Goal: Task Accomplishment & Management: Manage account settings

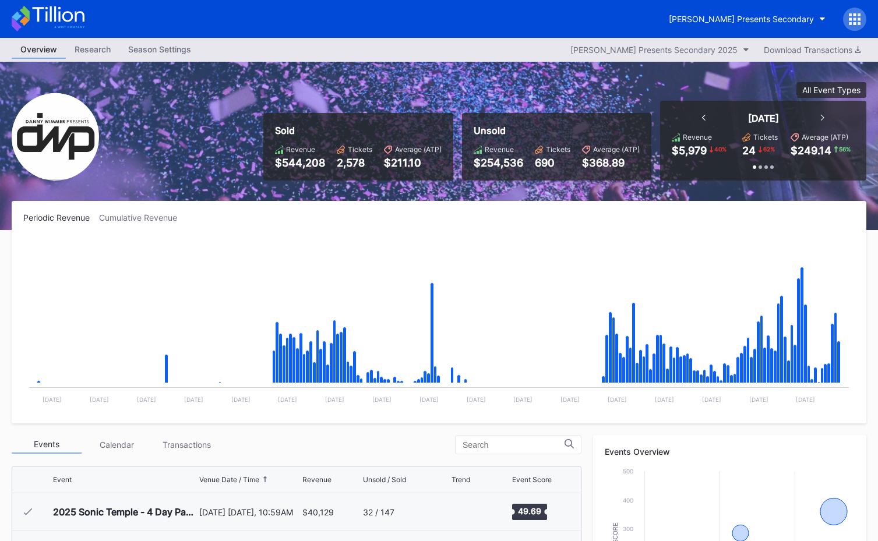
scroll to position [376, 0]
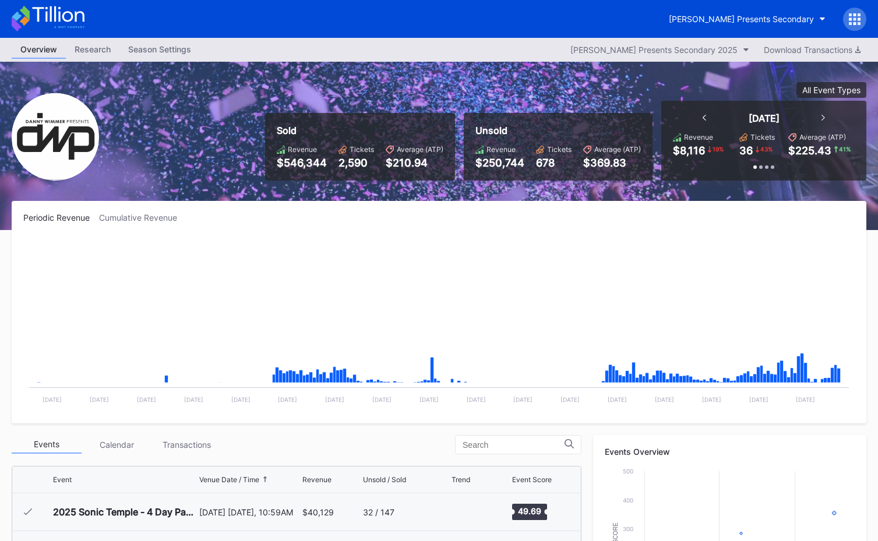
scroll to position [376, 0]
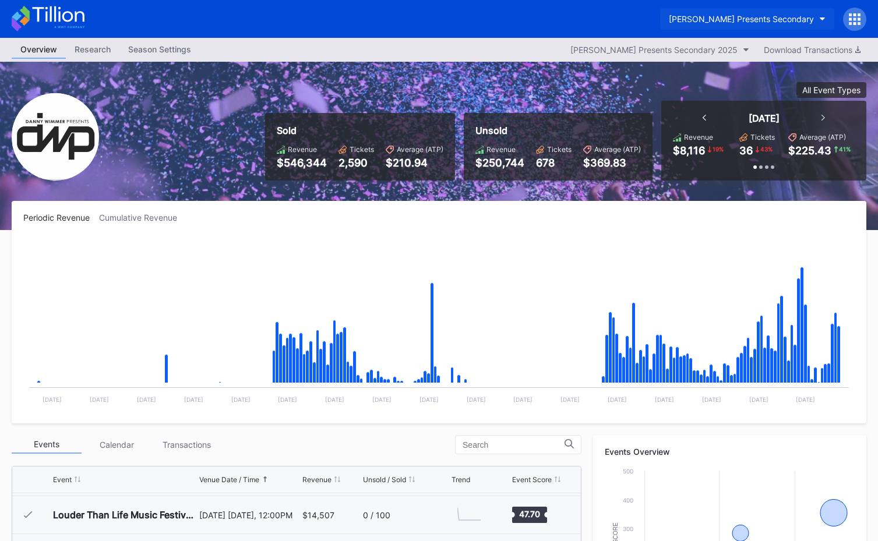
click at [768, 20] on div "[PERSON_NAME] Presents Secondary" at bounding box center [741, 19] width 145 height 10
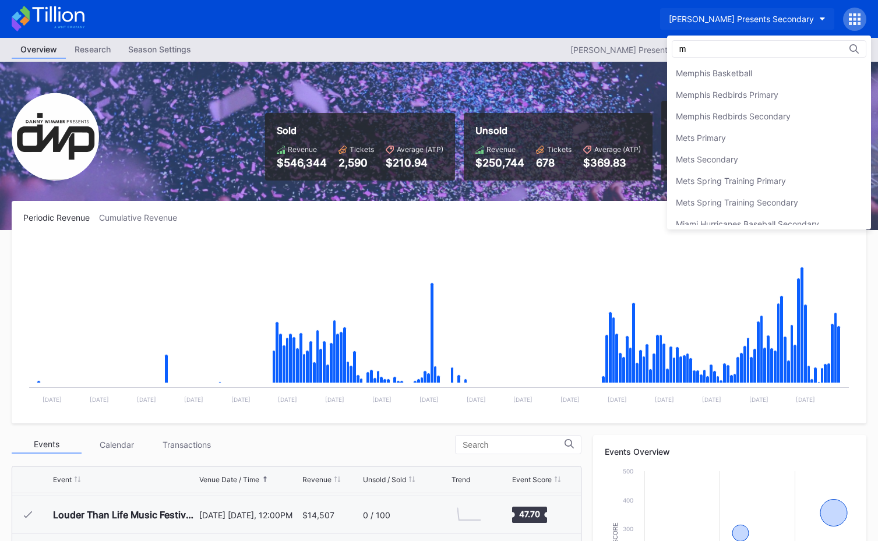
scroll to position [0, 0]
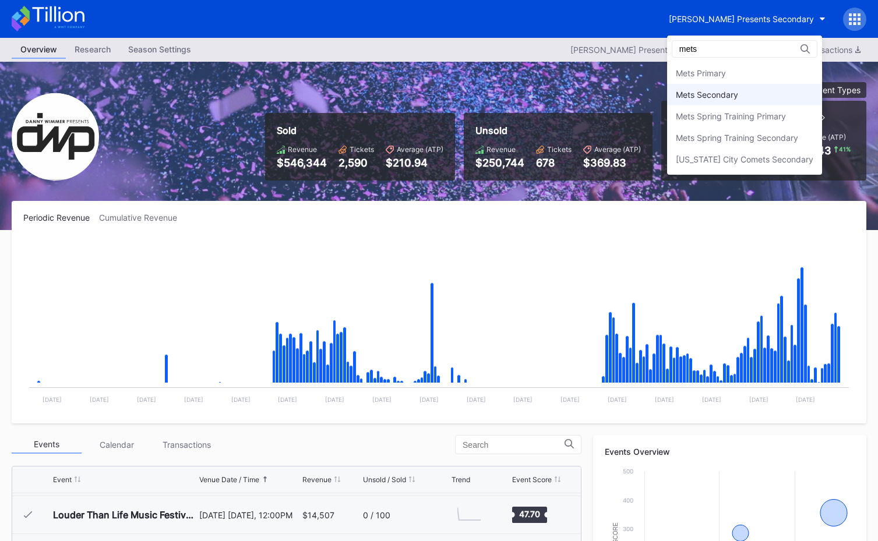
type input "mets"
click at [753, 90] on div "Mets Secondary" at bounding box center [744, 95] width 155 height 22
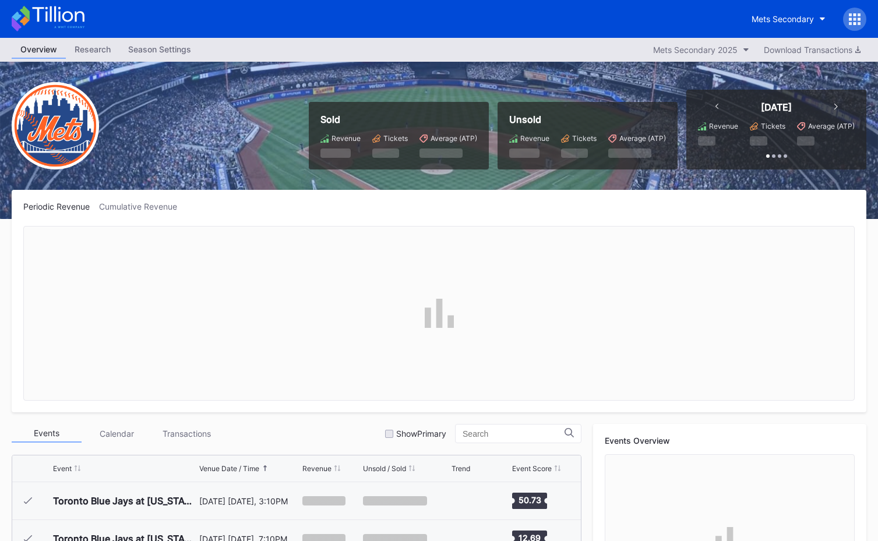
scroll to position [2989, 0]
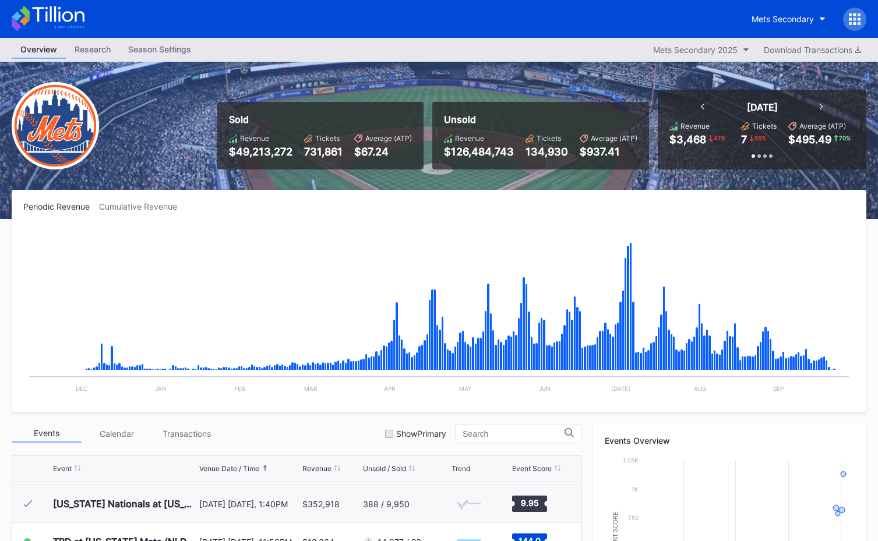
click at [57, 3] on div "Mets Secondary" at bounding box center [439, 19] width 878 height 38
click at [56, 6] on icon at bounding box center [48, 19] width 73 height 26
click at [780, 8] on button "Mets Secondary" at bounding box center [788, 19] width 91 height 22
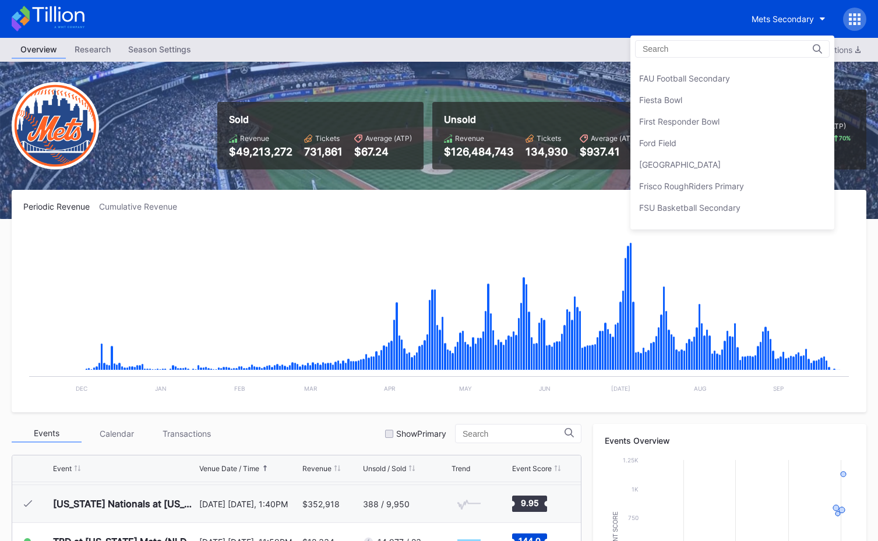
scroll to position [1250, 0]
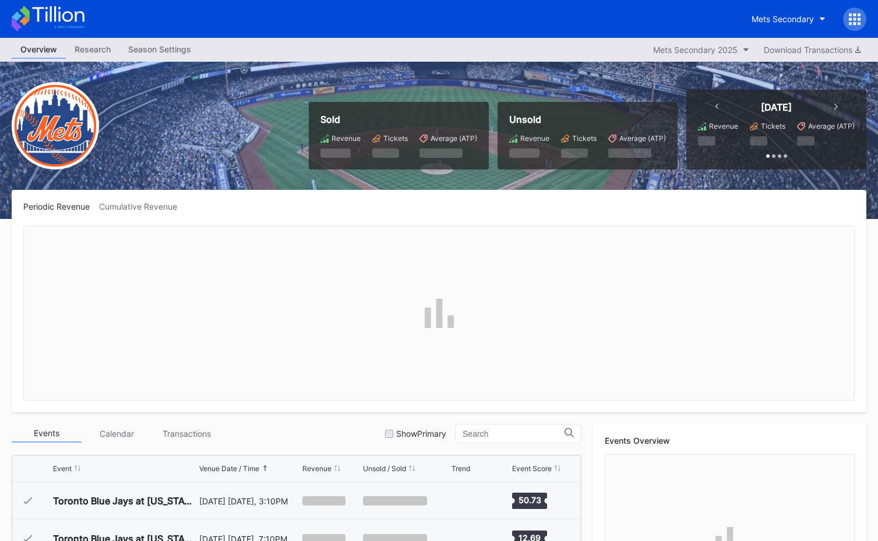
scroll to position [2989, 0]
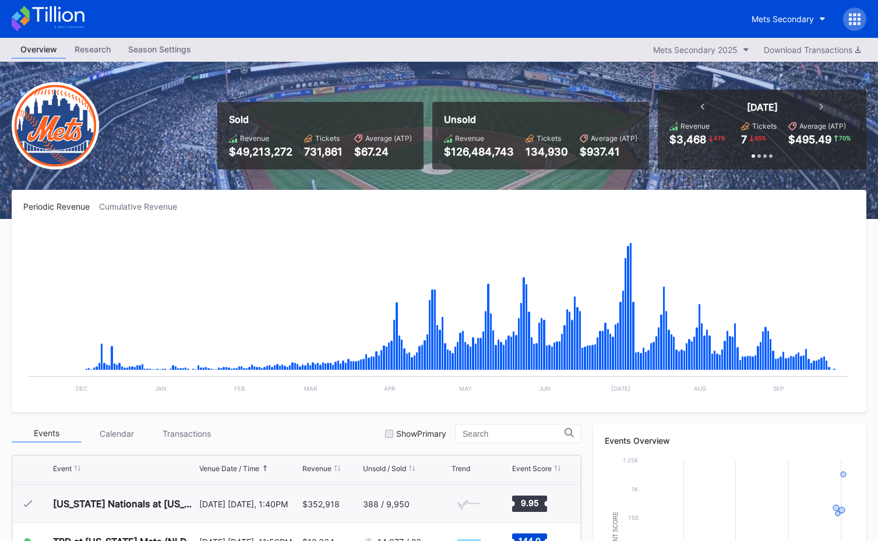
click at [45, 15] on icon at bounding box center [48, 19] width 73 height 26
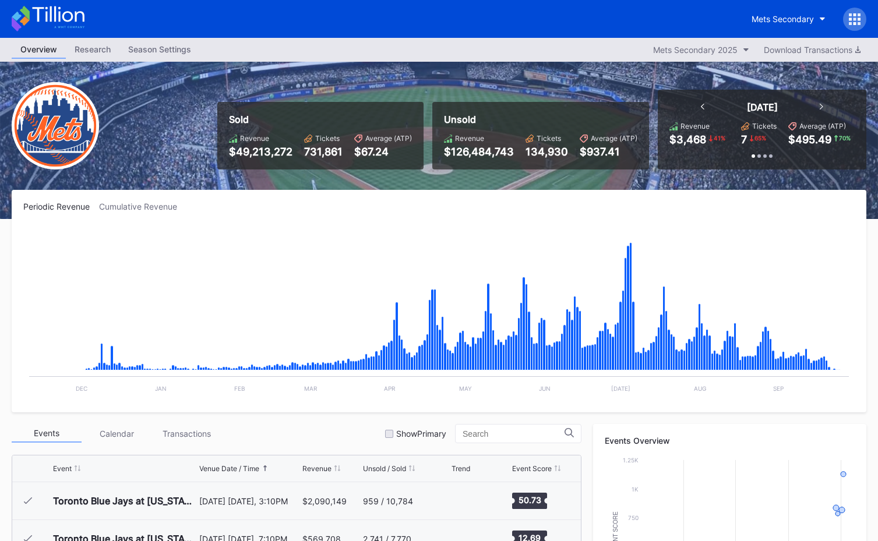
scroll to position [2989, 0]
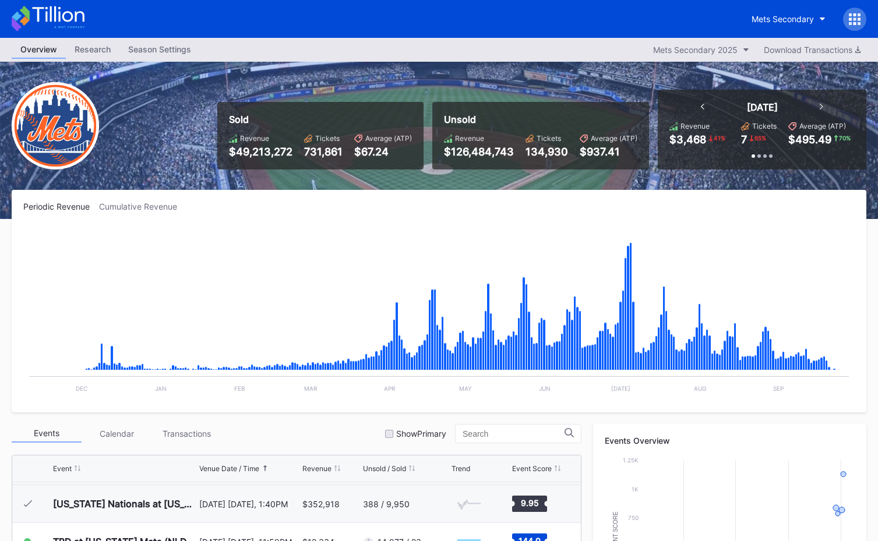
click at [72, 15] on icon at bounding box center [58, 14] width 52 height 16
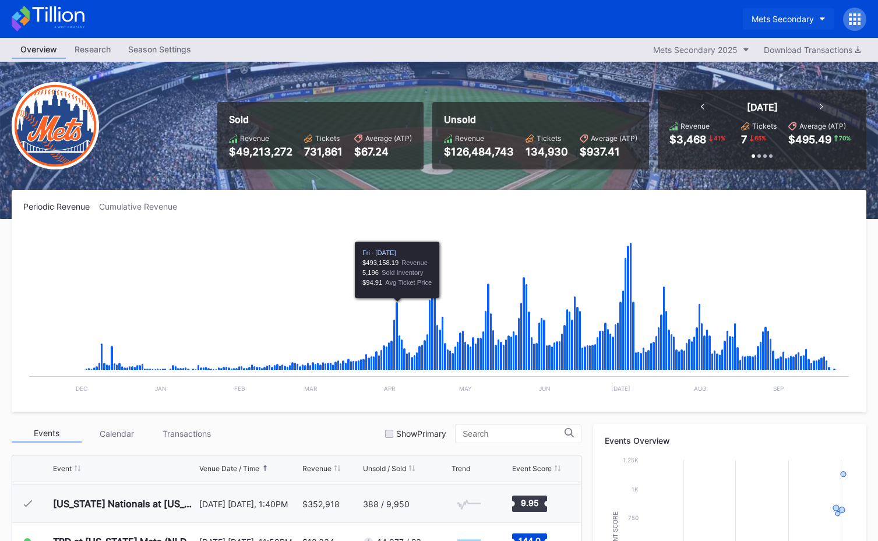
click at [753, 24] on button "Mets Secondary" at bounding box center [788, 19] width 91 height 22
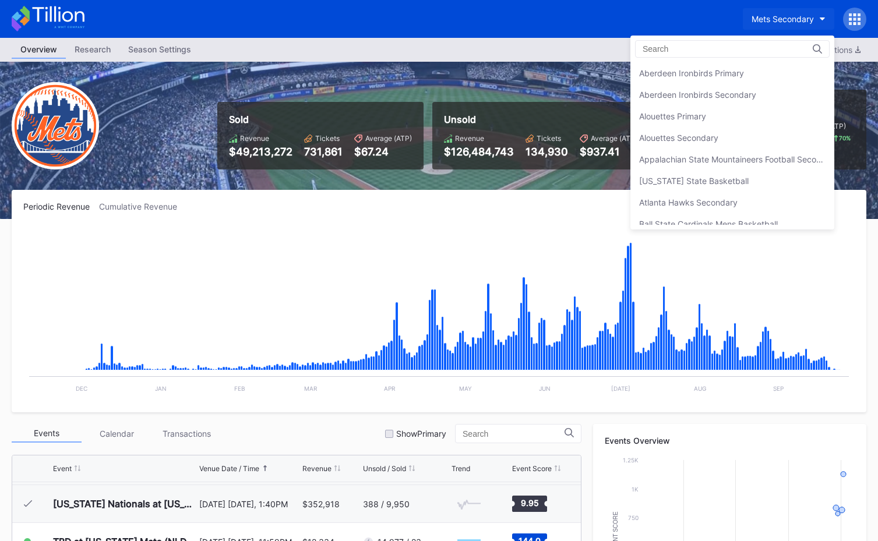
scroll to position [1833, 0]
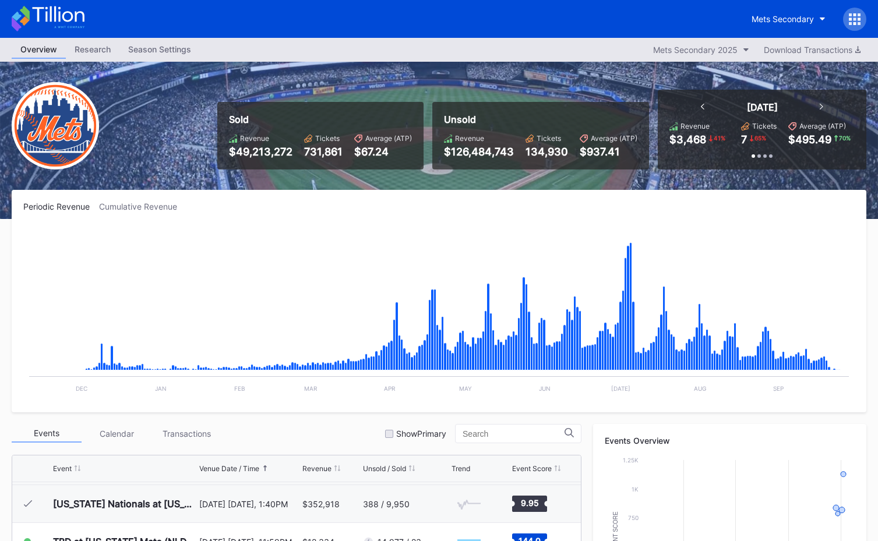
click at [69, 24] on icon at bounding box center [48, 19] width 73 height 26
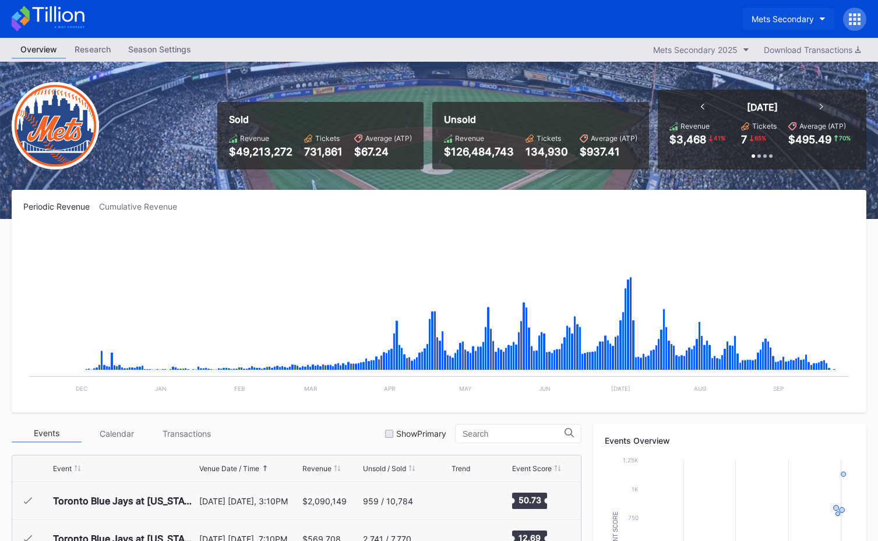
scroll to position [2989, 0]
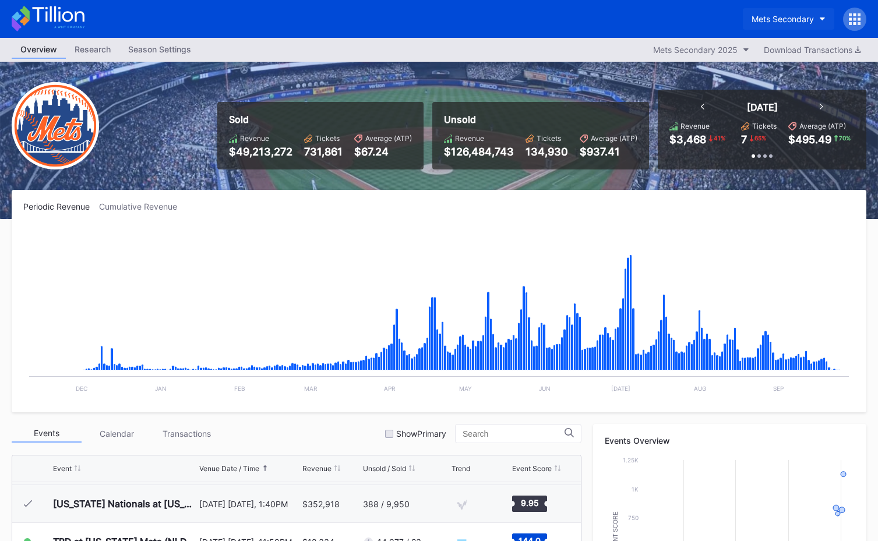
click at [765, 22] on div "Mets Secondary" at bounding box center [783, 19] width 62 height 10
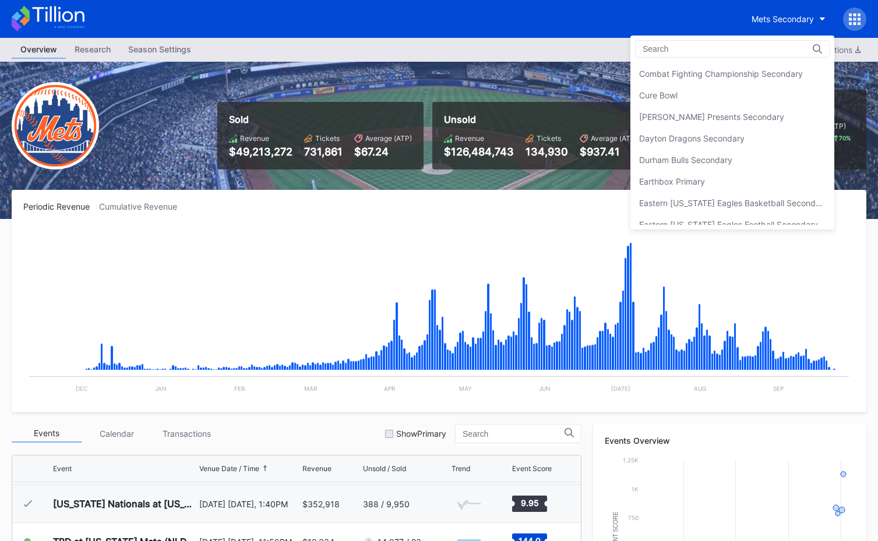
scroll to position [789, 0]
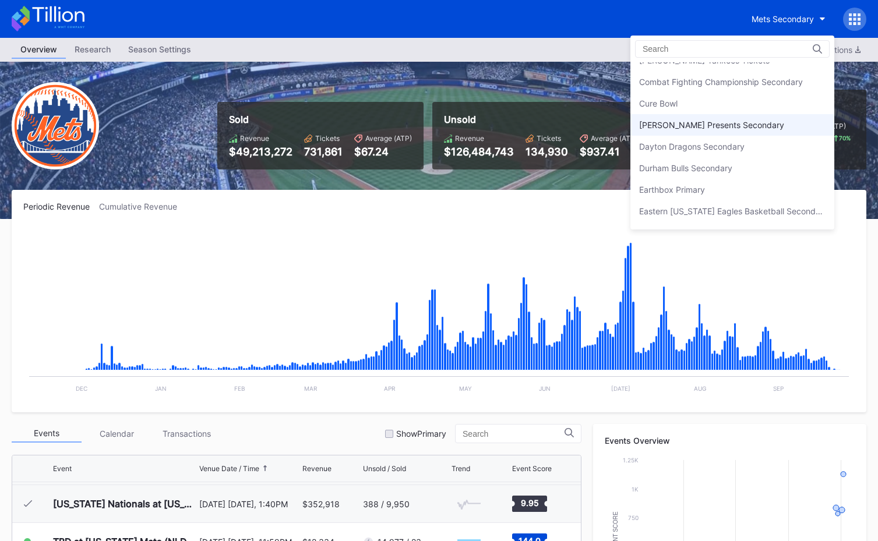
click at [748, 124] on div "[PERSON_NAME] Presents Secondary" at bounding box center [711, 125] width 145 height 10
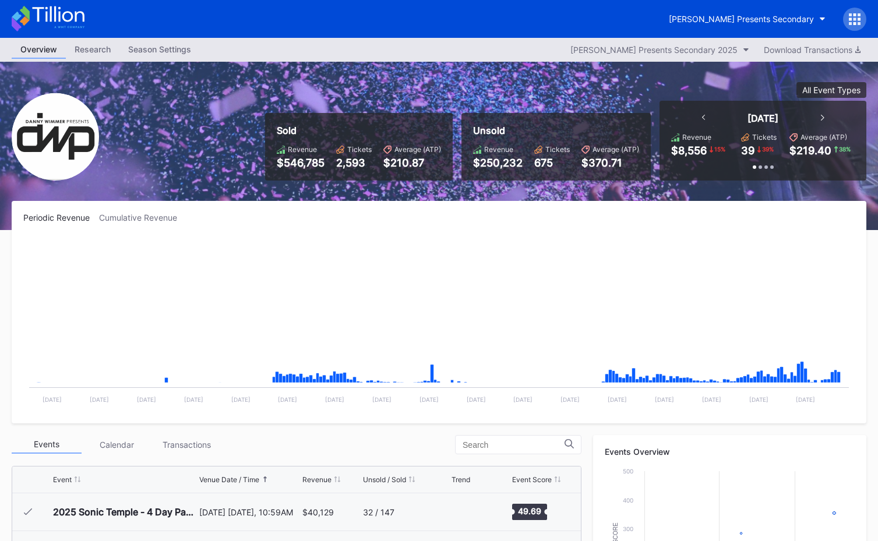
scroll to position [376, 0]
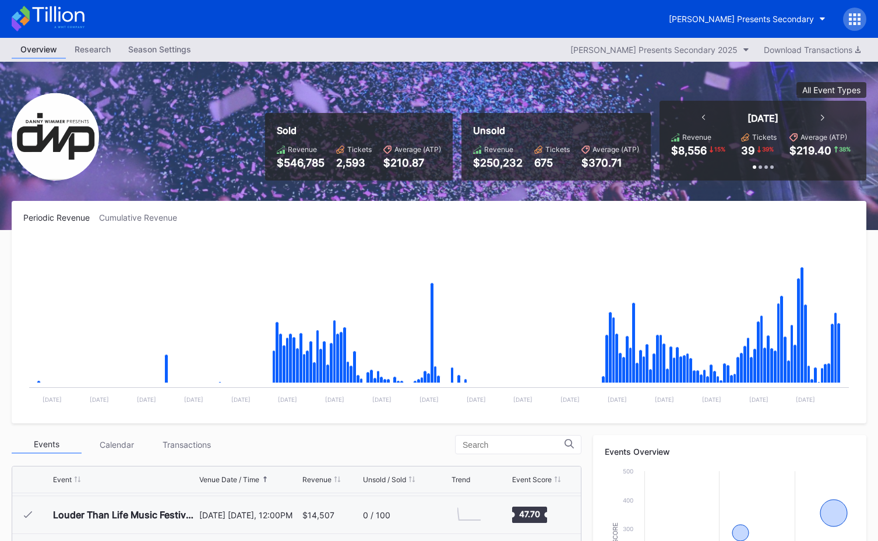
click at [43, 10] on icon at bounding box center [48, 19] width 73 height 26
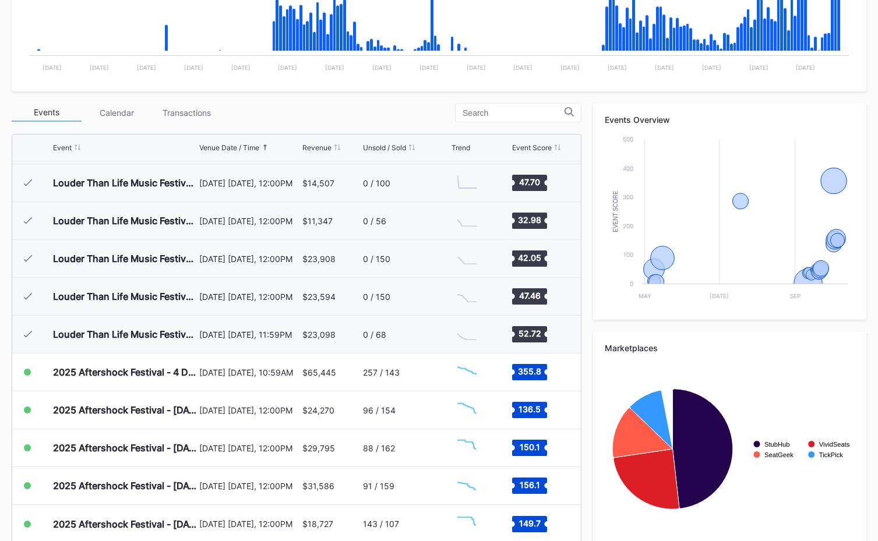
scroll to position [351, 0]
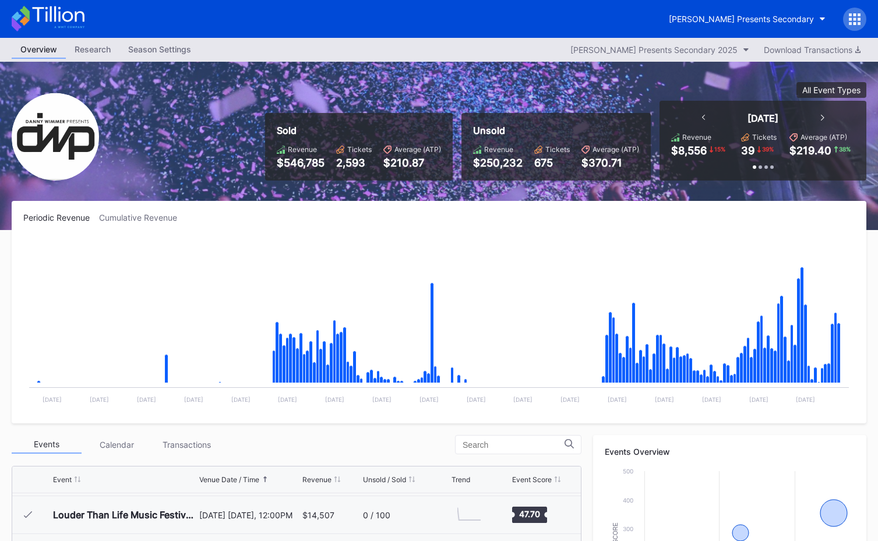
click at [44, 16] on icon at bounding box center [48, 19] width 73 height 26
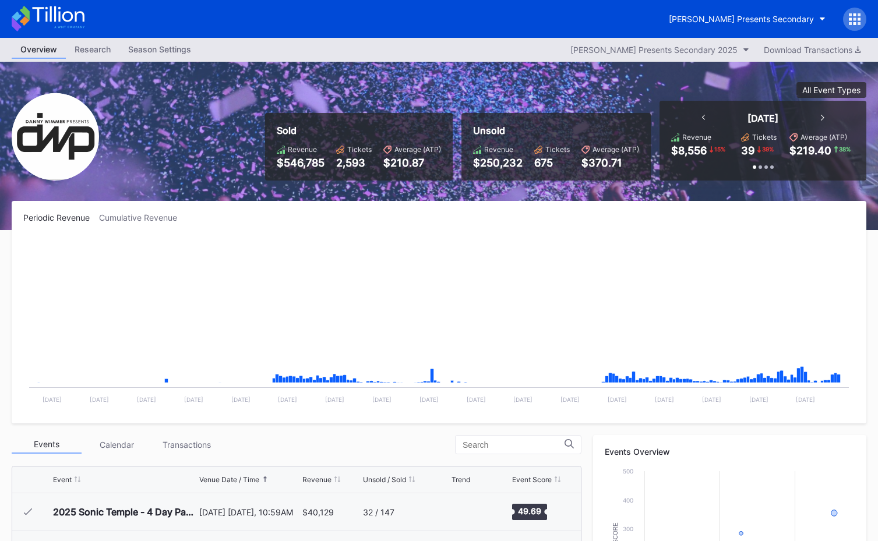
scroll to position [376, 0]
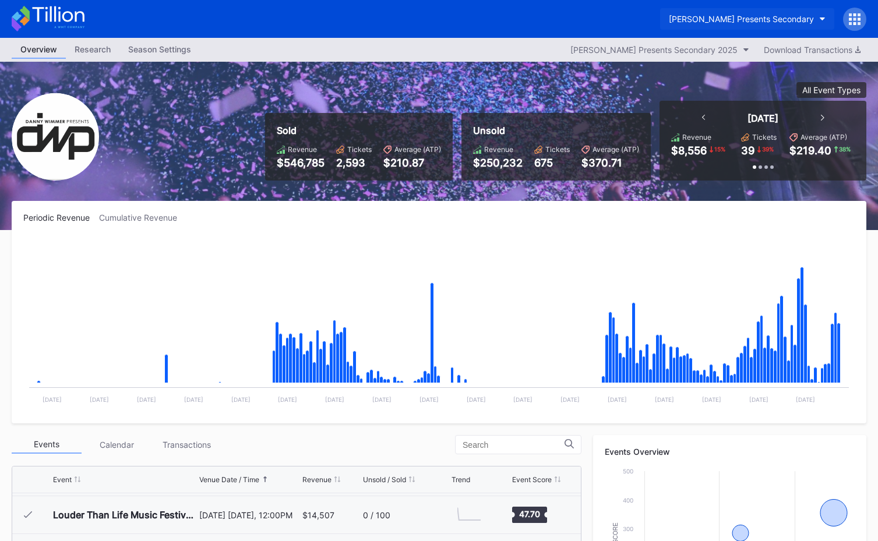
click at [756, 17] on div "[PERSON_NAME] Presents Secondary" at bounding box center [741, 19] width 145 height 10
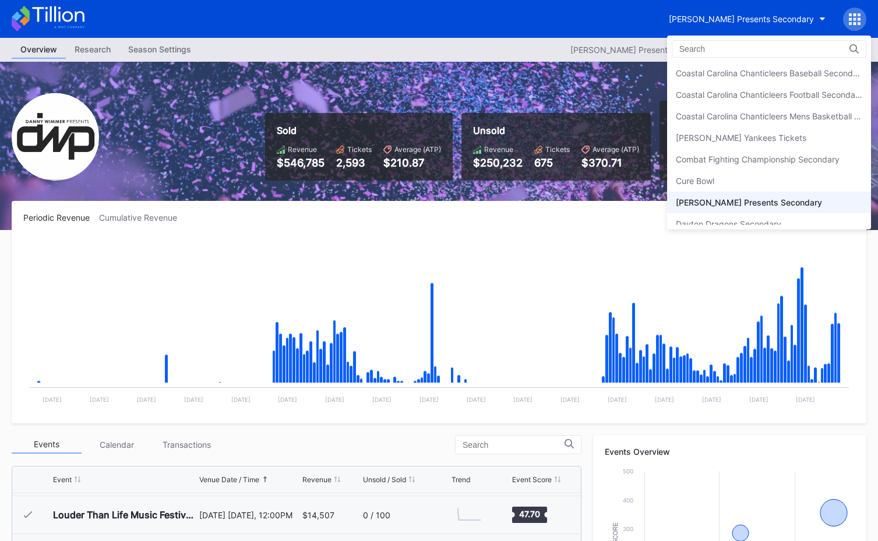
scroll to position [689, 0]
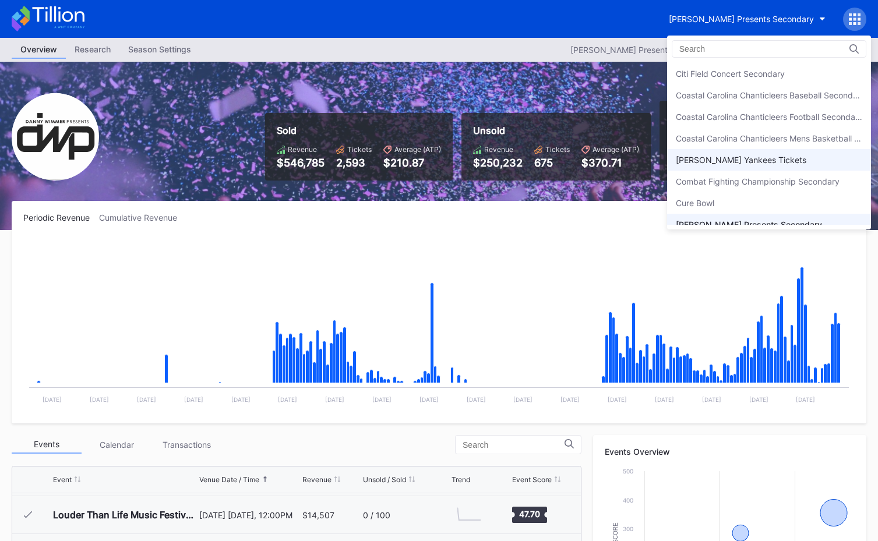
click at [742, 163] on div "[PERSON_NAME] Yankees Tickets" at bounding box center [741, 160] width 131 height 10
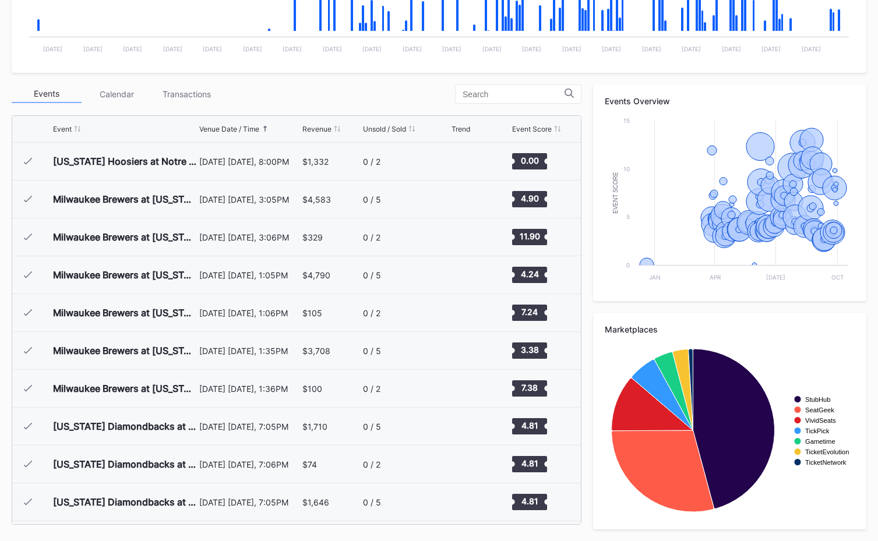
scroll to position [5148, 0]
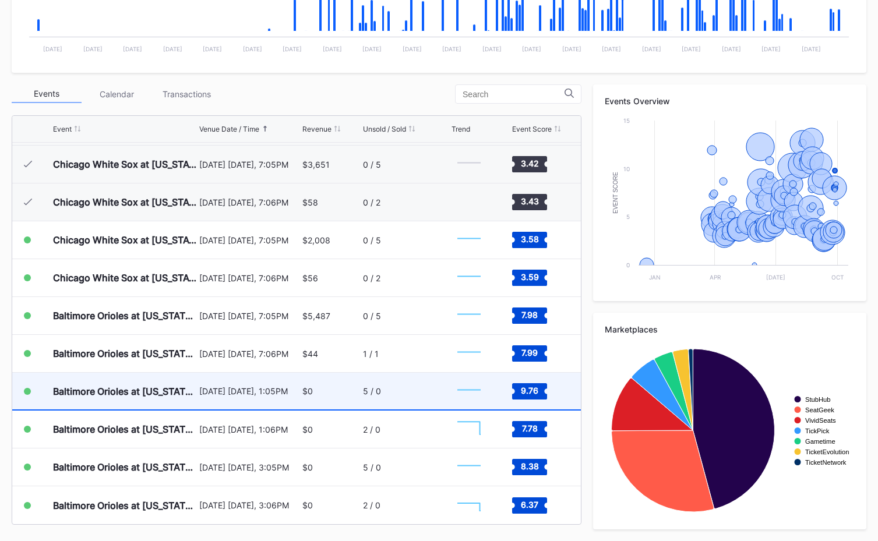
click at [287, 400] on div "September 27 Saturday, 1:05PM" at bounding box center [249, 391] width 100 height 37
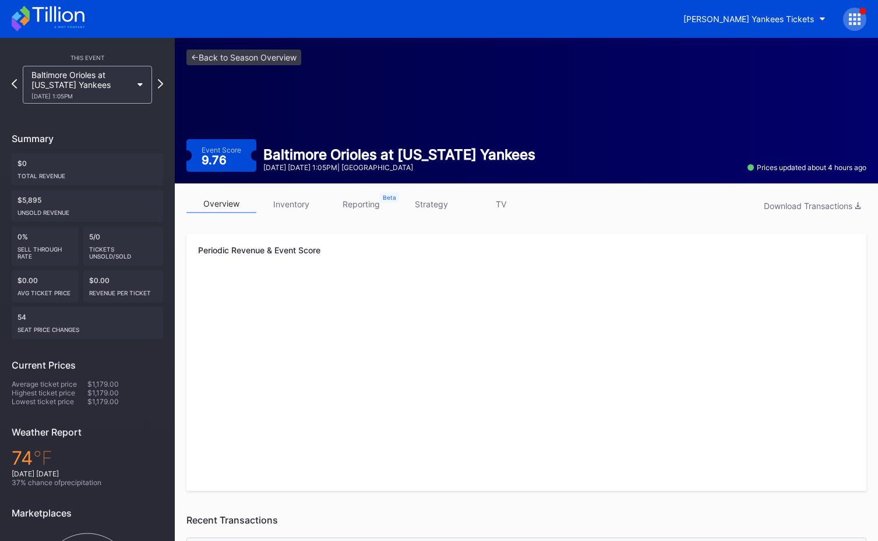
click at [441, 203] on link "strategy" at bounding box center [431, 204] width 70 height 18
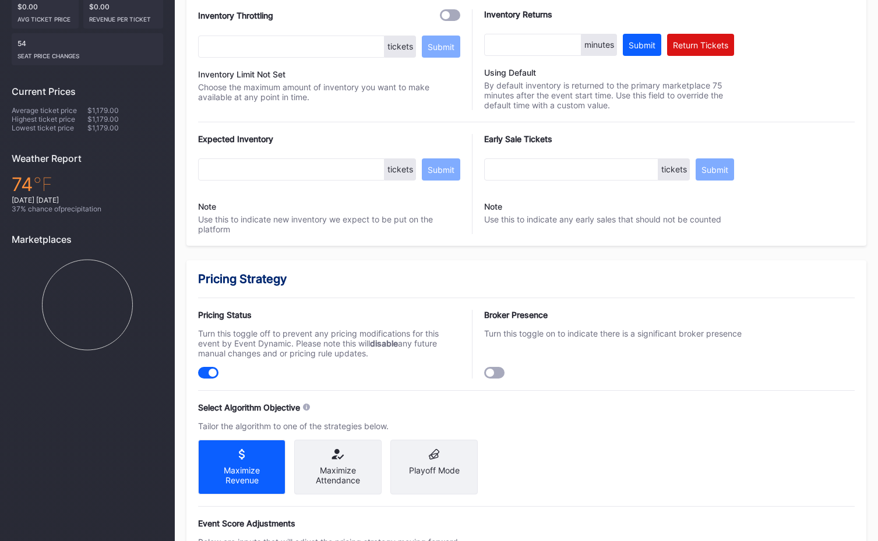
scroll to position [762, 0]
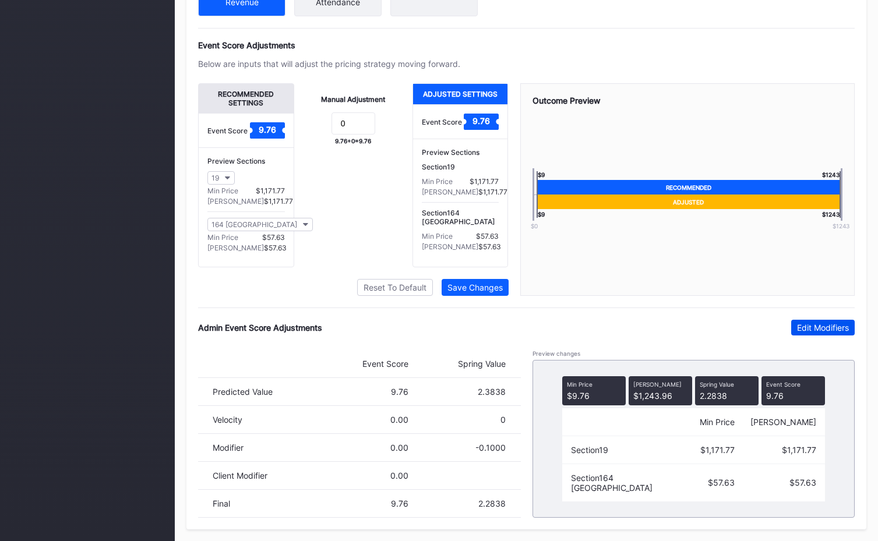
click at [809, 329] on div "Edit Modifiers" at bounding box center [823, 328] width 52 height 10
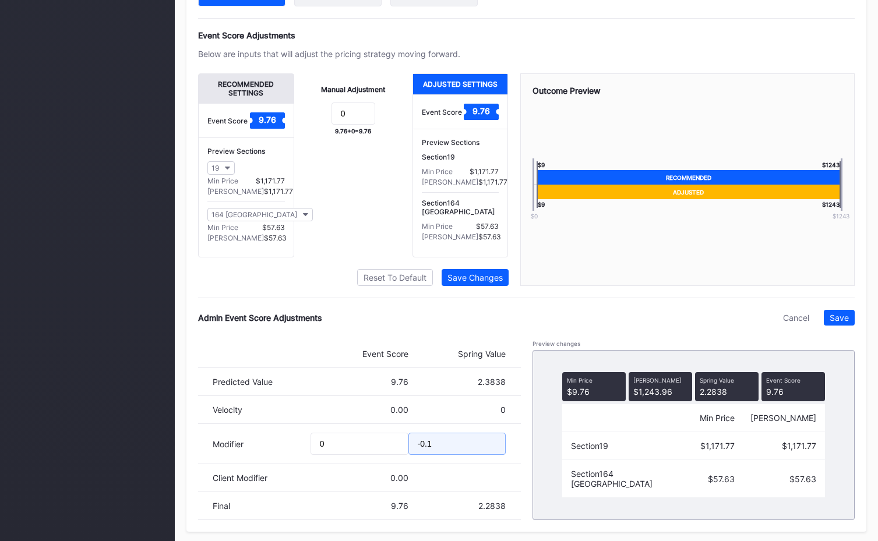
click at [464, 450] on input "-0.1" at bounding box center [457, 444] width 98 height 22
type input "-0.25"
click at [847, 326] on button "Save" at bounding box center [839, 318] width 31 height 16
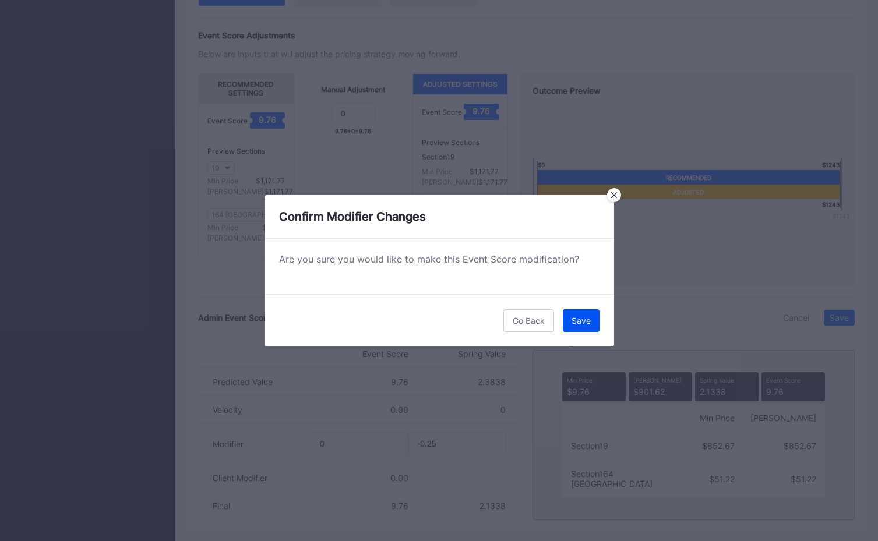
click at [584, 325] on div "Save" at bounding box center [581, 321] width 19 height 10
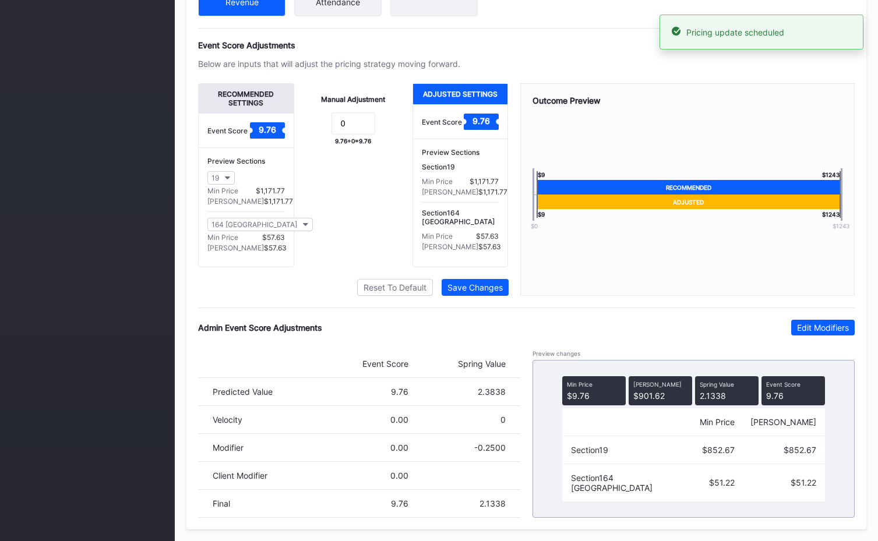
scroll to position [0, 0]
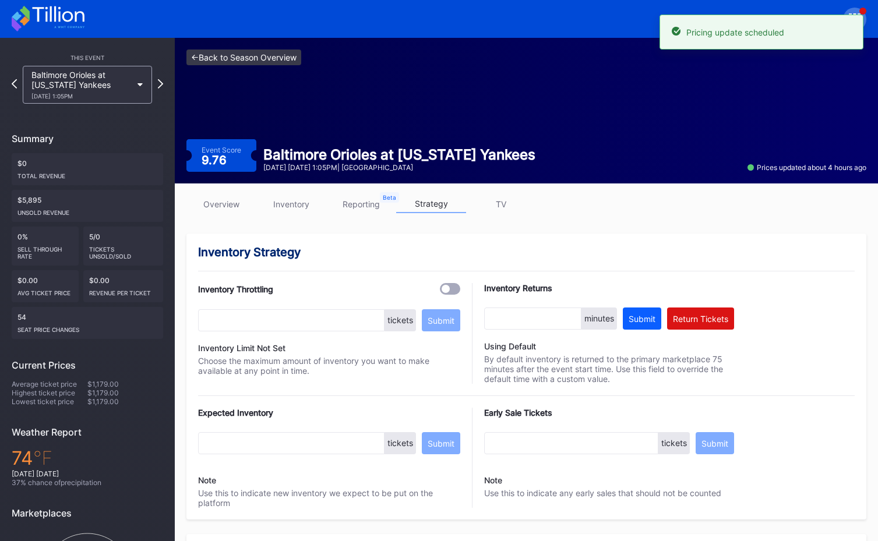
click at [261, 55] on link "<- Back to Season Overview" at bounding box center [243, 58] width 115 height 16
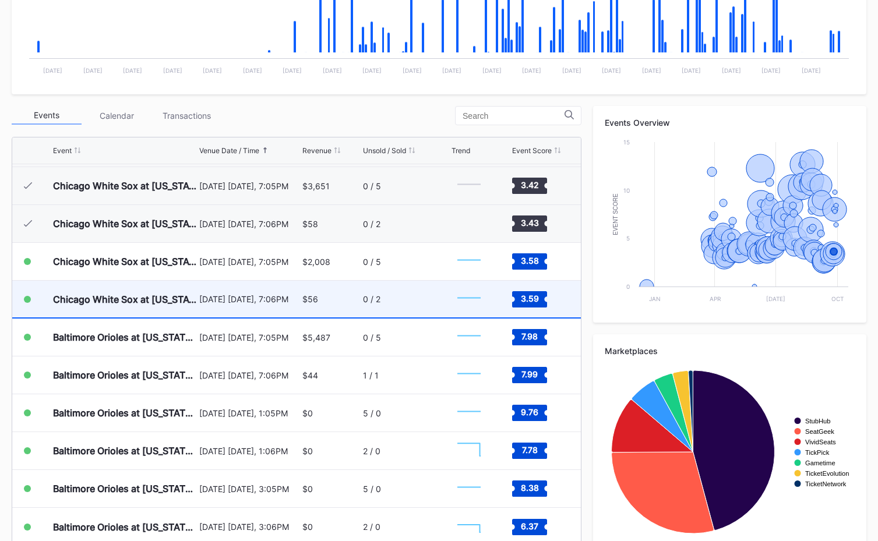
scroll to position [340, 0]
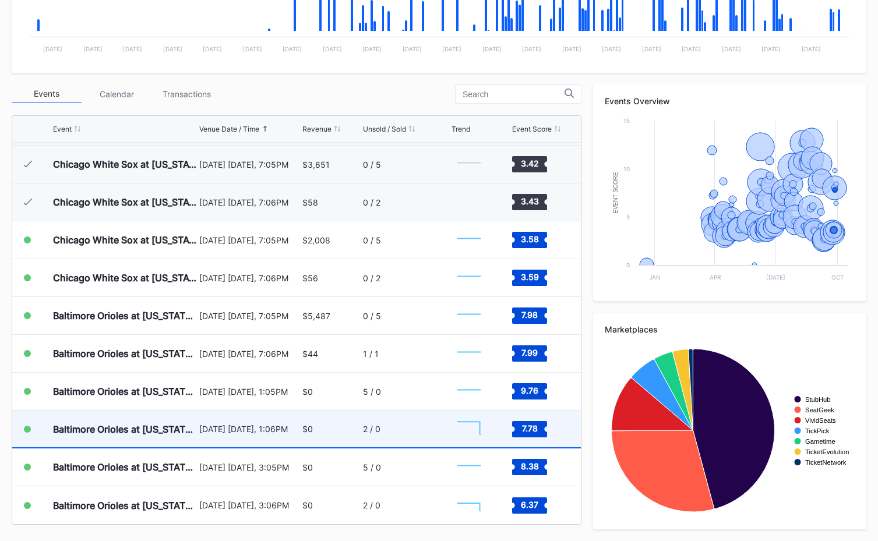
click at [298, 435] on div "September 27 Saturday, 1:06PM" at bounding box center [249, 429] width 100 height 37
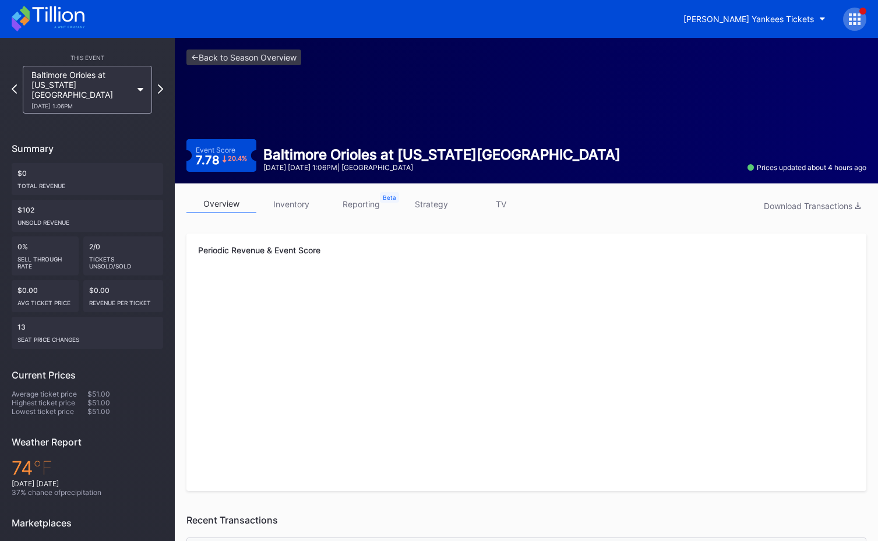
click at [448, 196] on link "strategy" at bounding box center [431, 204] width 70 height 18
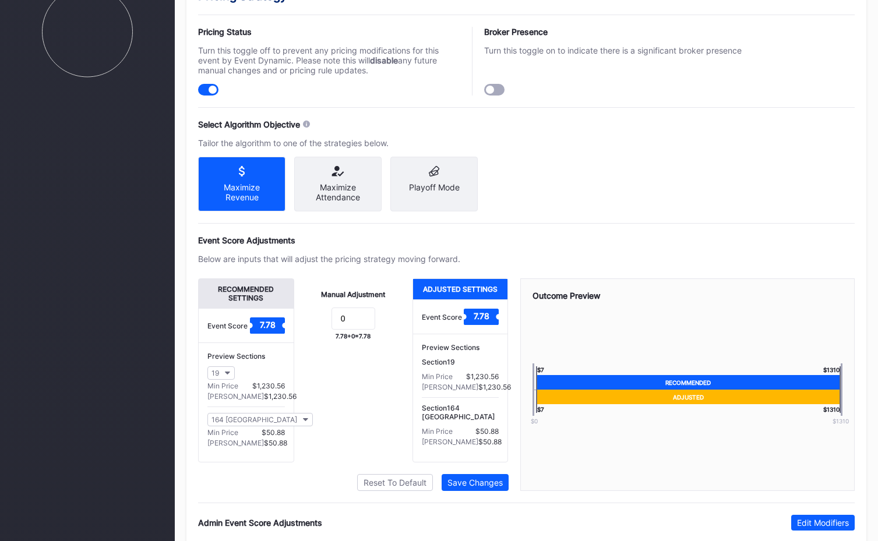
scroll to position [762, 0]
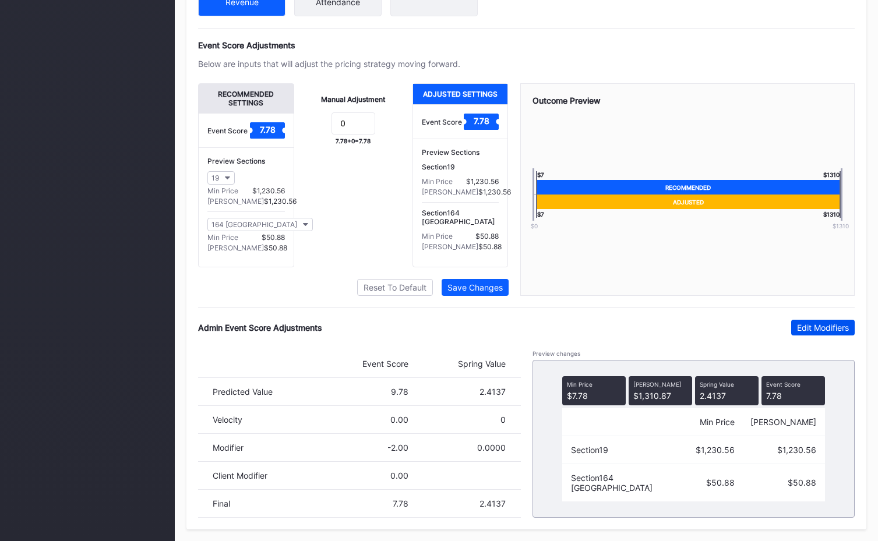
drag, startPoint x: 826, startPoint y: 326, endPoint x: 674, endPoint y: 421, distance: 179.6
click at [826, 326] on div "Edit Modifiers" at bounding box center [823, 328] width 52 height 10
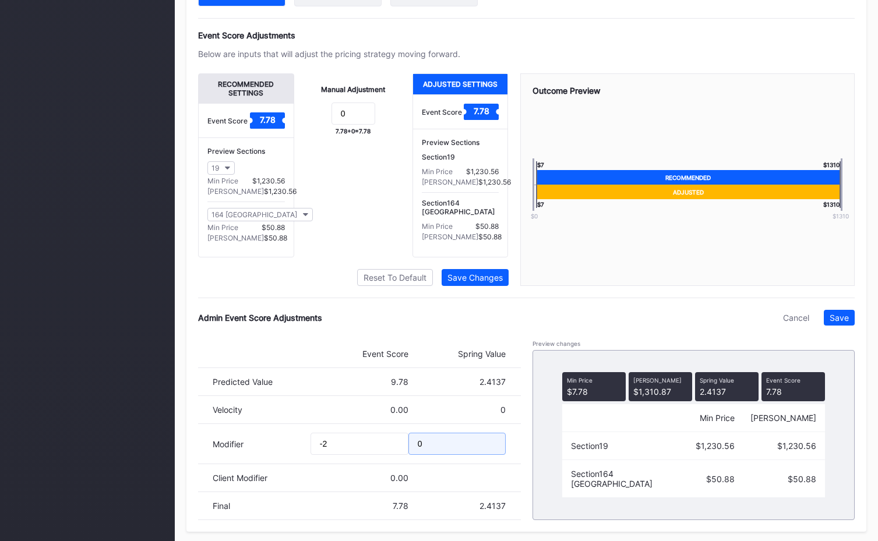
click at [475, 450] on input "0" at bounding box center [457, 444] width 98 height 22
type input "-1"
click at [850, 326] on button "Save" at bounding box center [839, 318] width 31 height 16
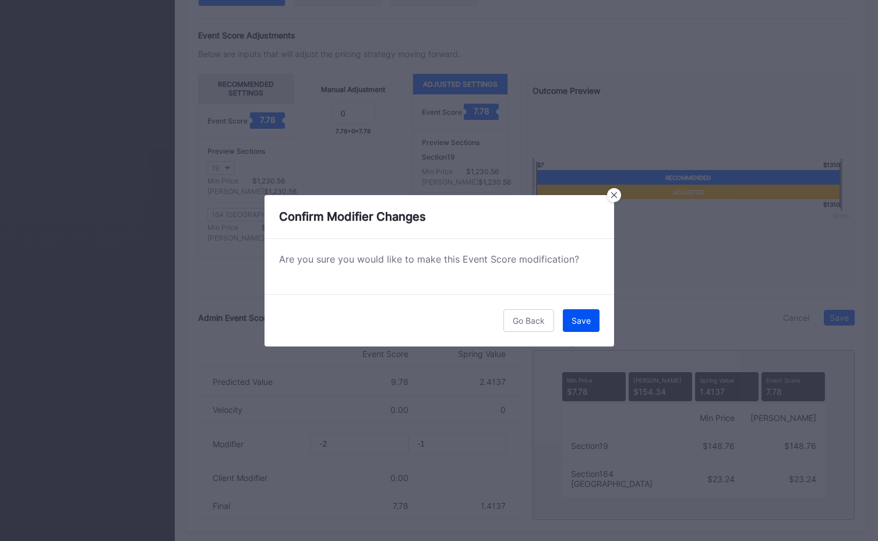
click at [576, 321] on div "Save" at bounding box center [581, 321] width 19 height 10
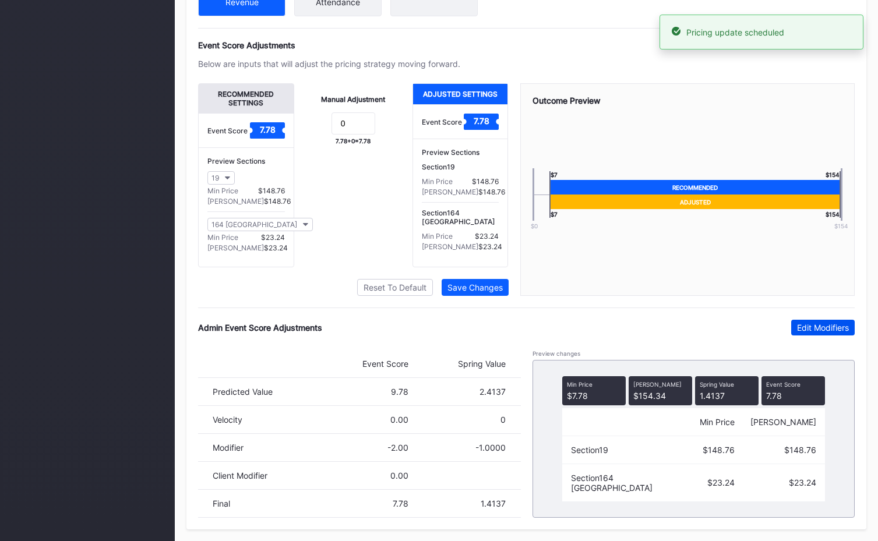
click at [823, 322] on button "Edit Modifiers" at bounding box center [823, 328] width 64 height 16
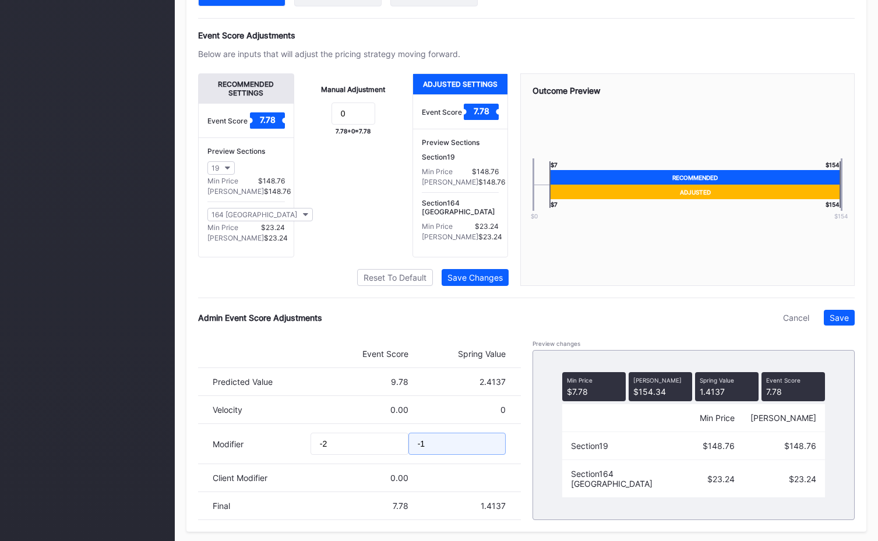
click at [441, 455] on input "-1" at bounding box center [457, 444] width 98 height 22
type input "-.5"
click at [839, 336] on div "Admin Event Score Adjustments Cancel Save Event Score Spring Value Predicted Va…" at bounding box center [526, 415] width 657 height 210
click at [833, 323] on div "Save" at bounding box center [839, 318] width 19 height 10
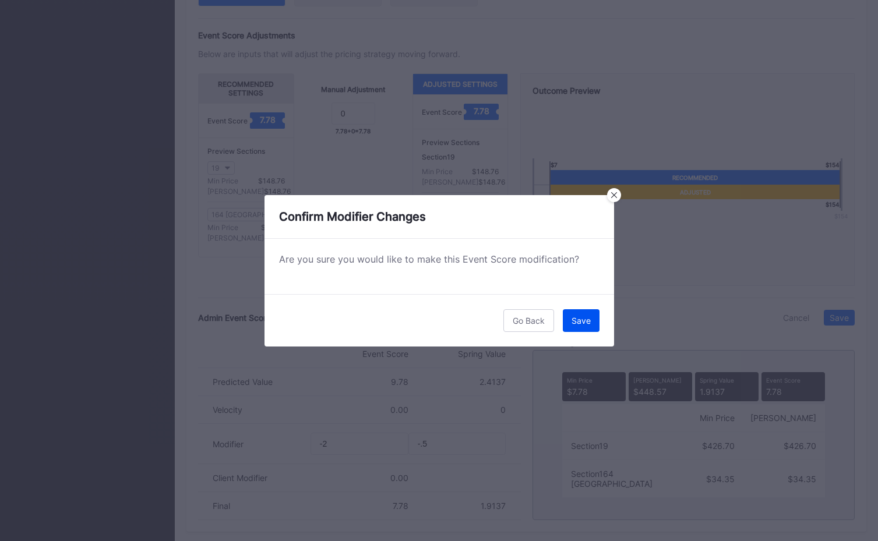
click at [567, 322] on button "Save" at bounding box center [581, 320] width 37 height 23
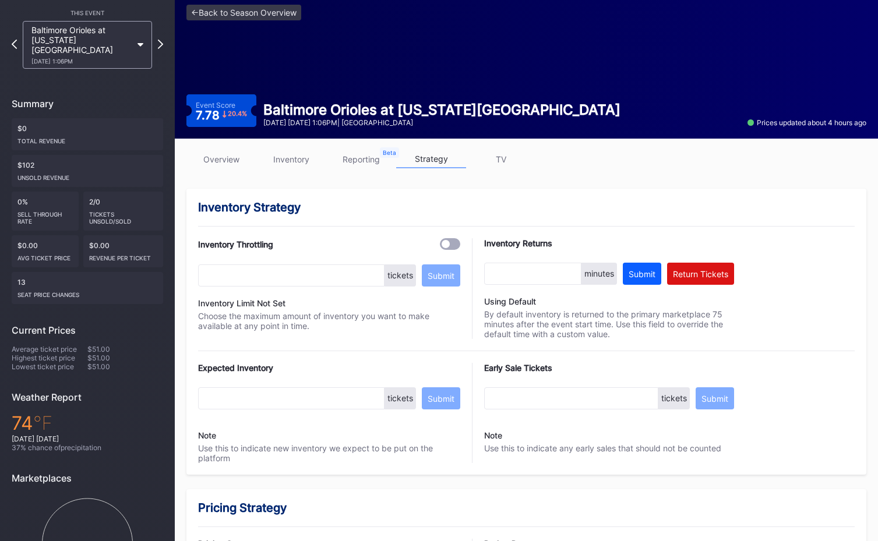
scroll to position [0, 0]
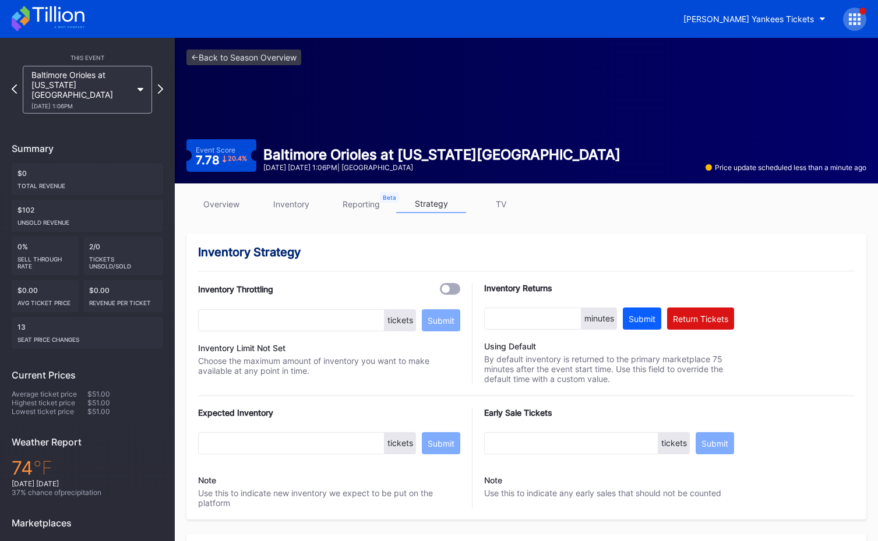
click at [266, 60] on link "<- Back to Season Overview" at bounding box center [243, 58] width 115 height 16
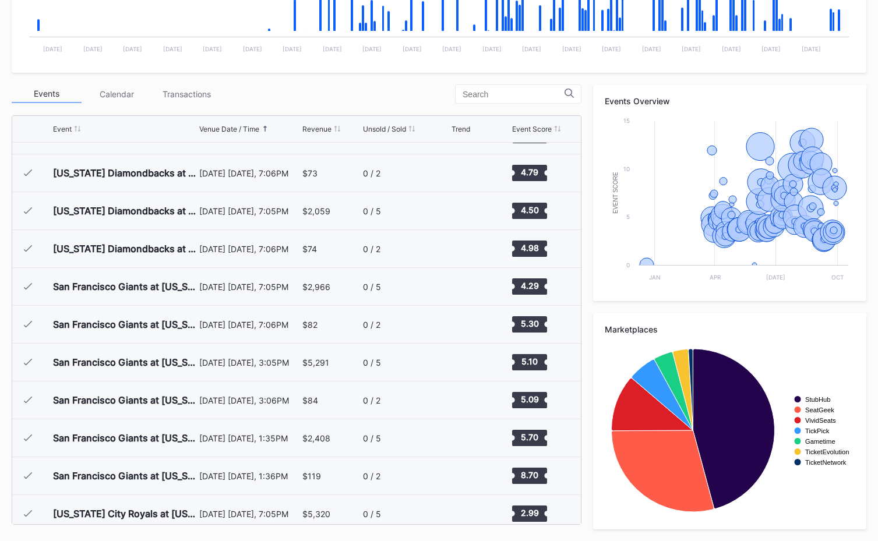
scroll to position [5148, 0]
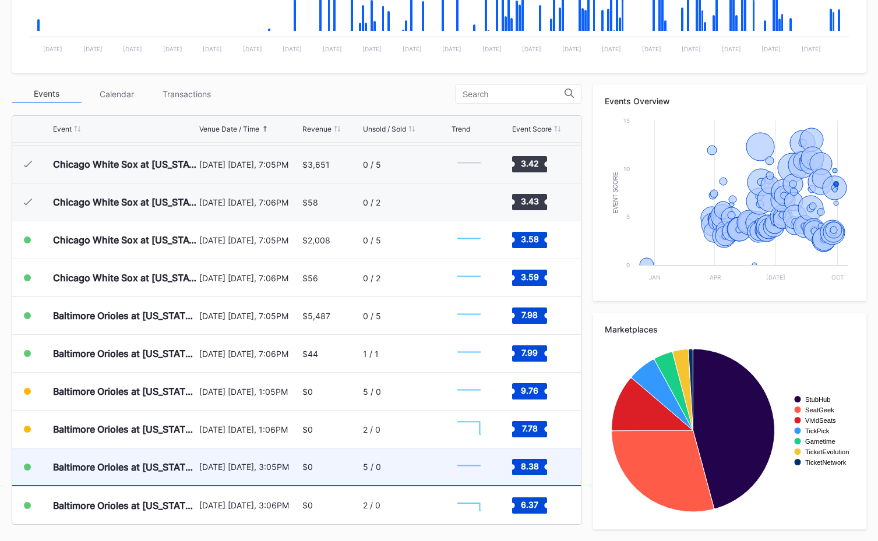
click at [284, 460] on div "[DATE] [DATE], 3:05PM" at bounding box center [249, 467] width 100 height 37
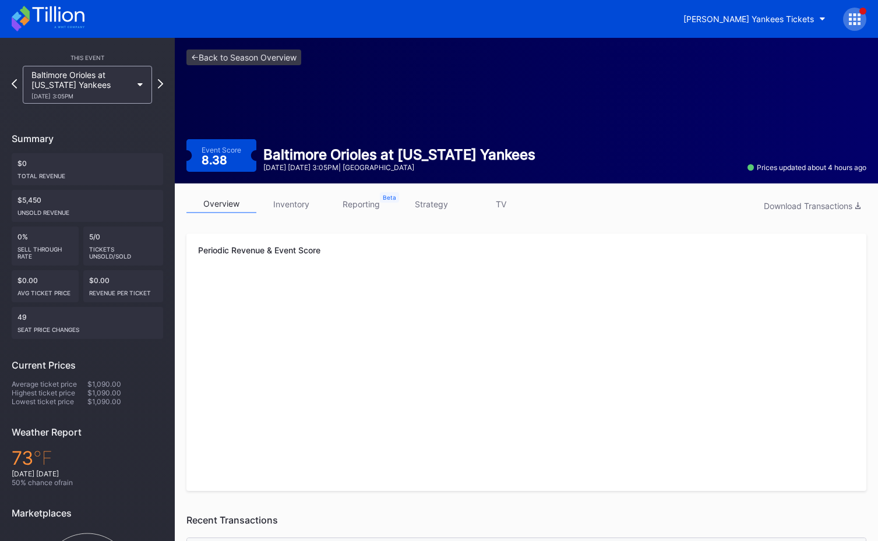
click at [442, 207] on link "strategy" at bounding box center [431, 204] width 70 height 18
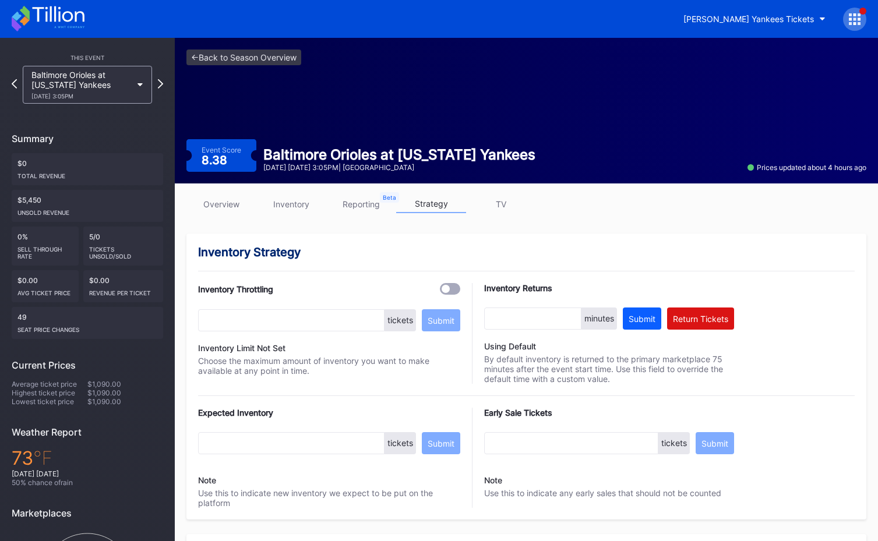
scroll to position [762, 0]
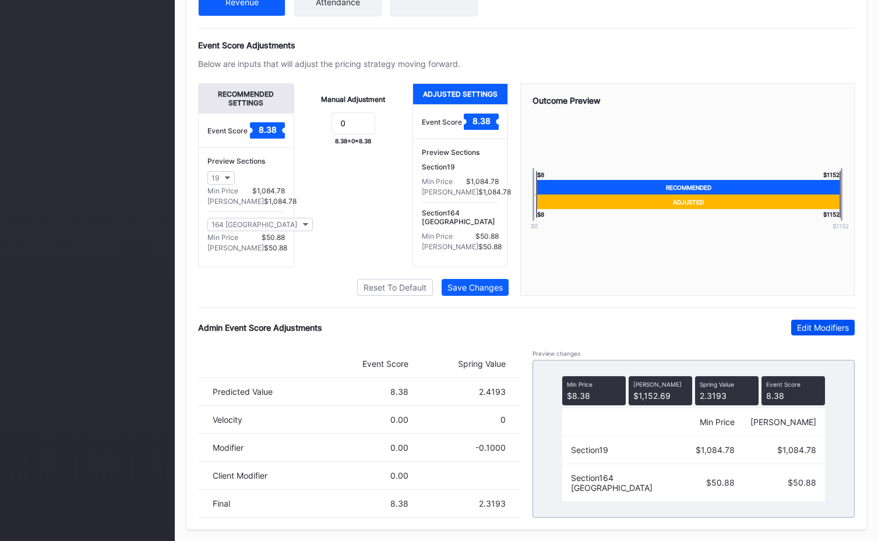
click at [816, 323] on div "Edit Modifiers" at bounding box center [823, 328] width 52 height 10
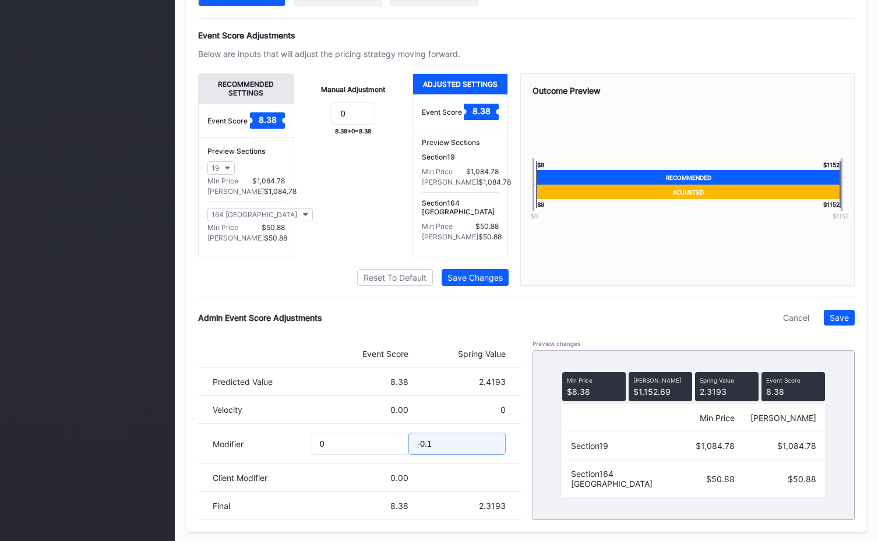
drag, startPoint x: 428, startPoint y: 455, endPoint x: 449, endPoint y: 454, distance: 21.0
click at [449, 454] on input "-0.1" at bounding box center [457, 444] width 98 height 22
type input "-0.25"
click at [839, 323] on div "Save" at bounding box center [839, 318] width 19 height 10
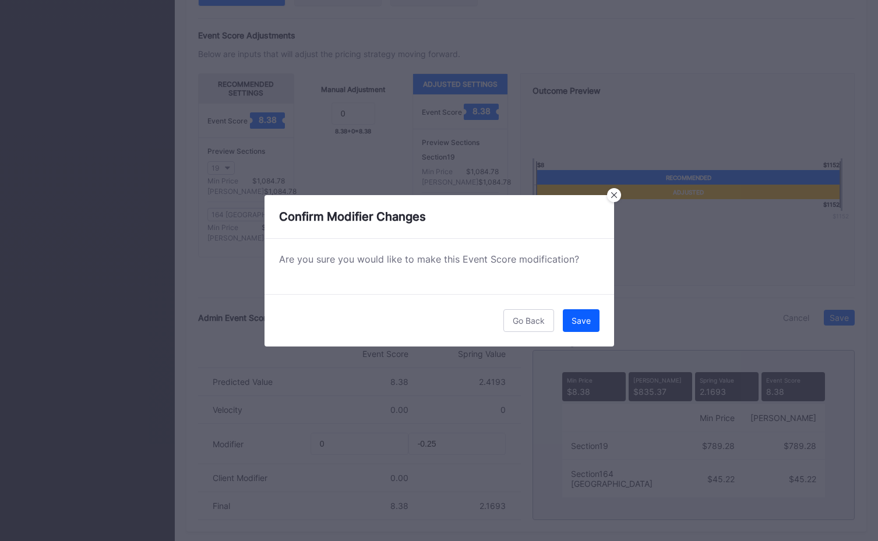
click at [589, 322] on div "Save" at bounding box center [581, 321] width 19 height 10
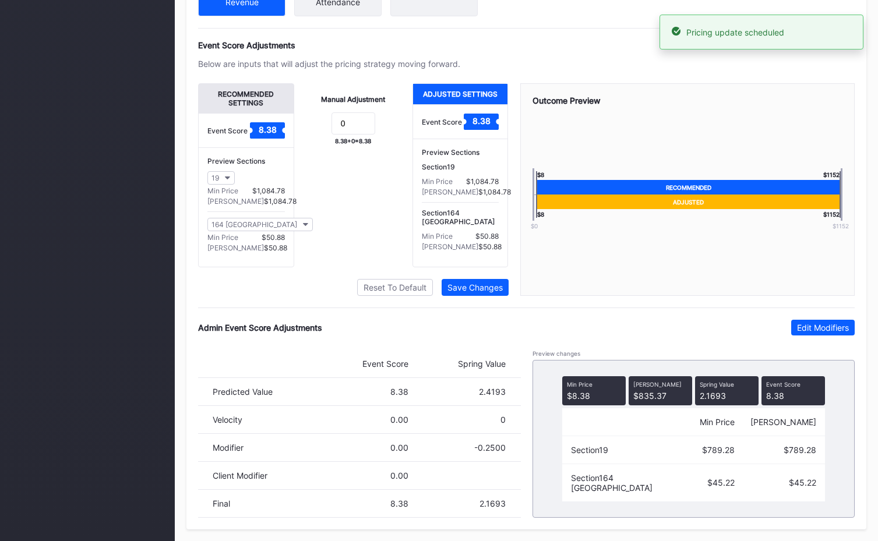
scroll to position [0, 0]
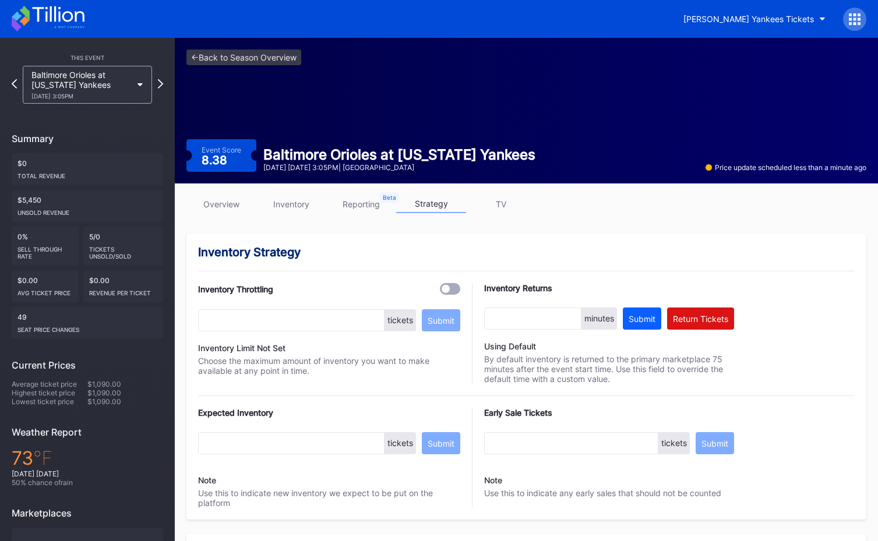
click at [235, 169] on div "Event Score 8.38" at bounding box center [221, 155] width 70 height 33
drag, startPoint x: 228, startPoint y: 188, endPoint x: 227, endPoint y: 195, distance: 7.1
click at [227, 195] on link "overview" at bounding box center [221, 204] width 70 height 18
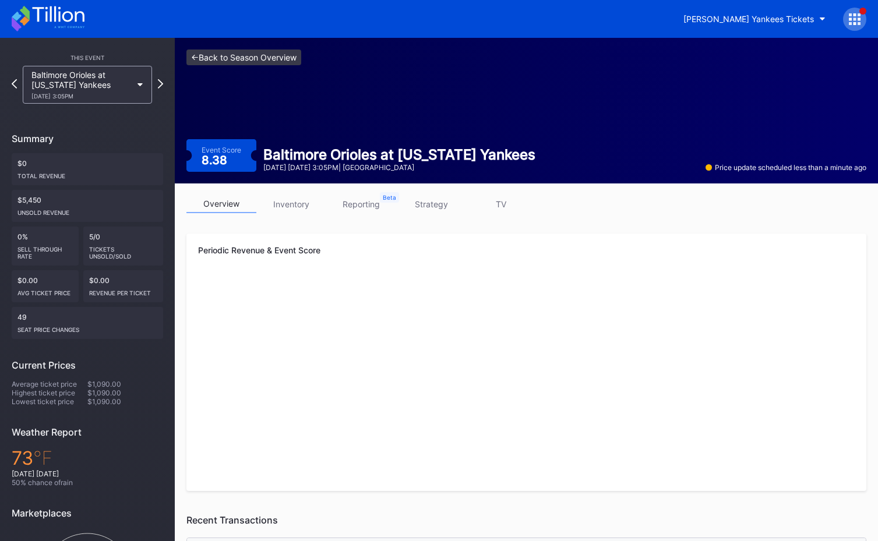
click at [265, 54] on link "<- Back to Season Overview" at bounding box center [243, 58] width 115 height 16
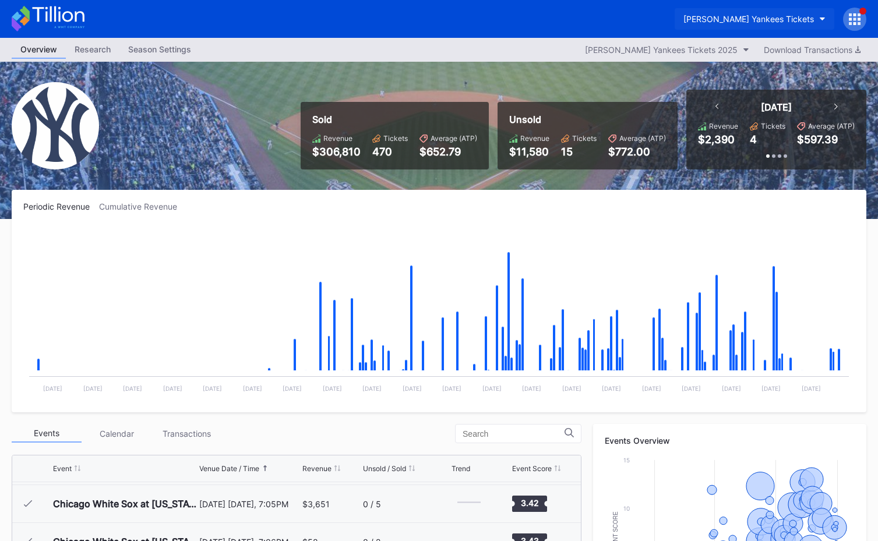
click at [739, 22] on div "[PERSON_NAME] Yankees Tickets" at bounding box center [749, 19] width 131 height 10
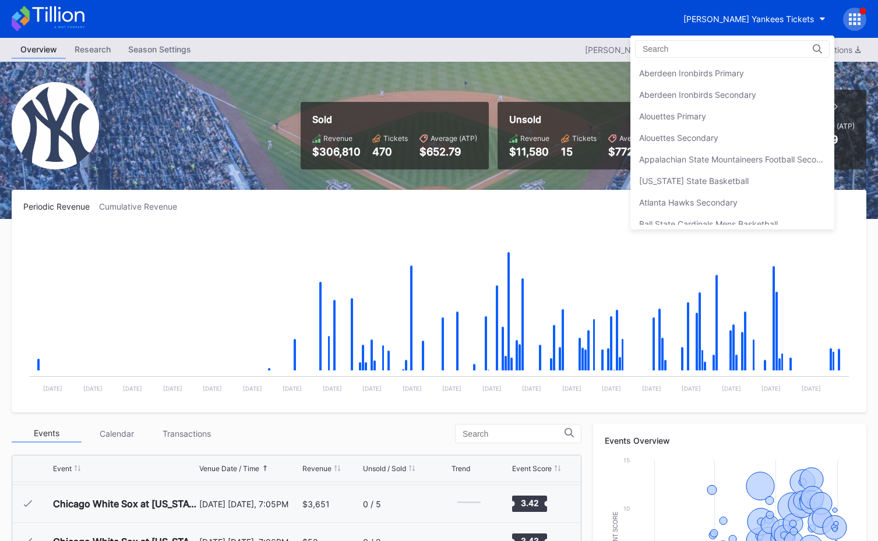
scroll to position [776, 0]
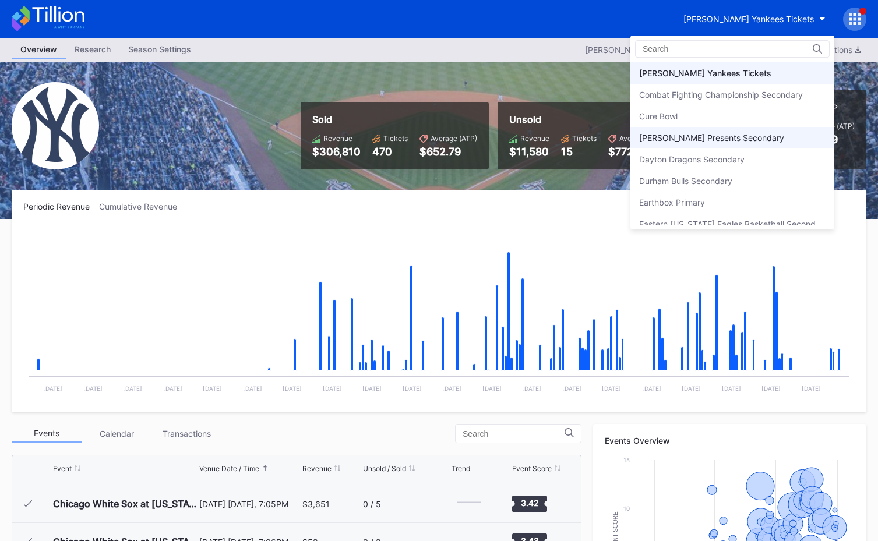
click at [727, 131] on div "[PERSON_NAME] Presents Secondary" at bounding box center [732, 138] width 204 height 22
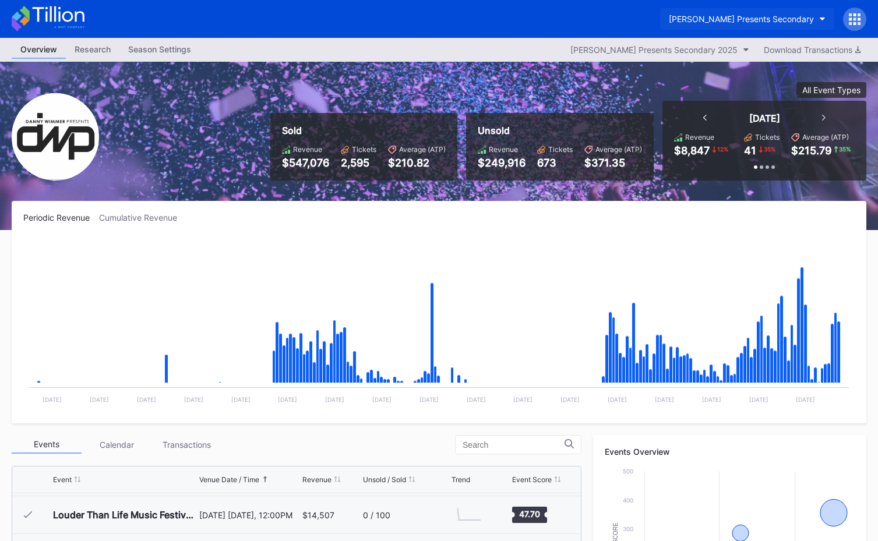
click at [730, 23] on div "[PERSON_NAME] Presents Secondary" at bounding box center [741, 19] width 145 height 10
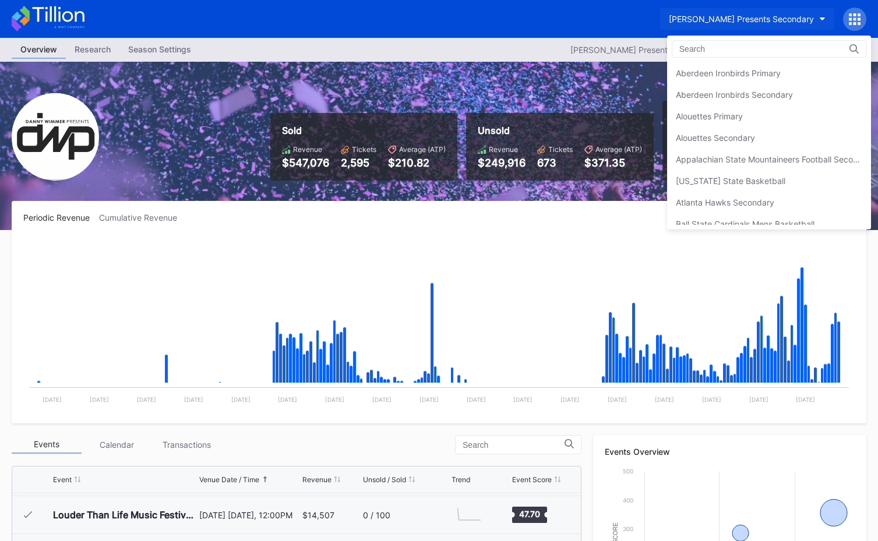
scroll to position [841, 0]
drag, startPoint x: 503, startPoint y: 55, endPoint x: 453, endPoint y: 58, distance: 50.8
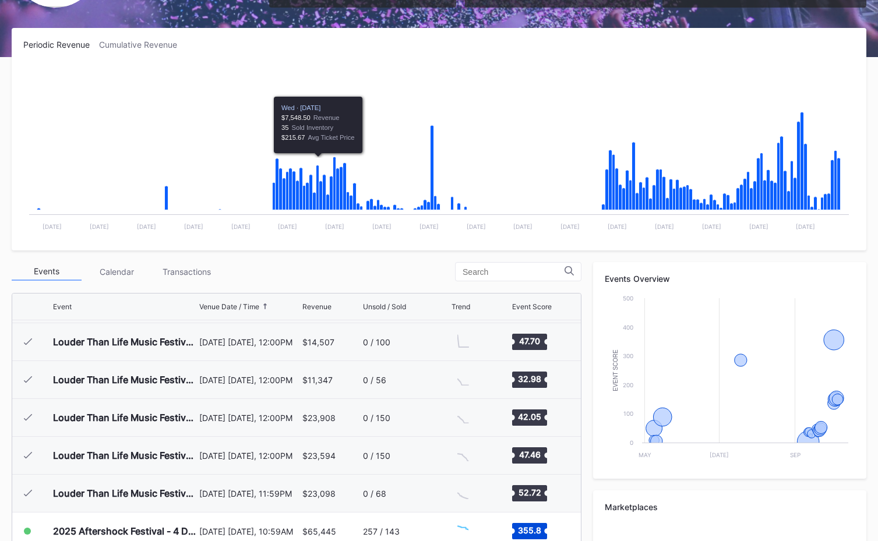
scroll to position [351, 0]
